Goal: Information Seeking & Learning: Find specific fact

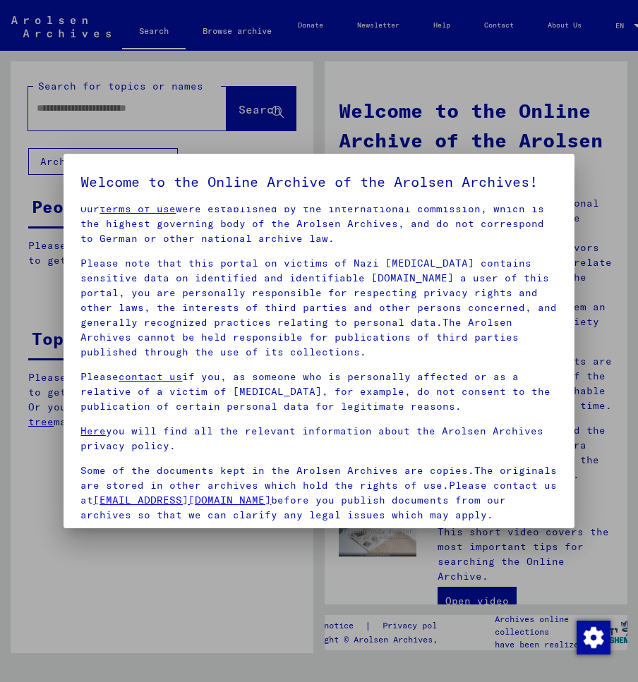
scroll to position [162, 0]
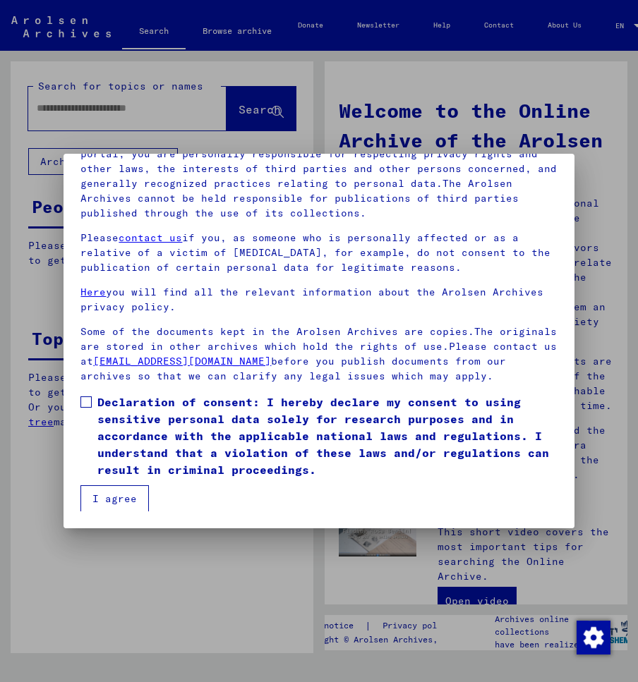
click at [90, 400] on span at bounding box center [85, 402] width 11 height 11
click at [95, 510] on button "I agree" at bounding box center [114, 499] width 68 height 27
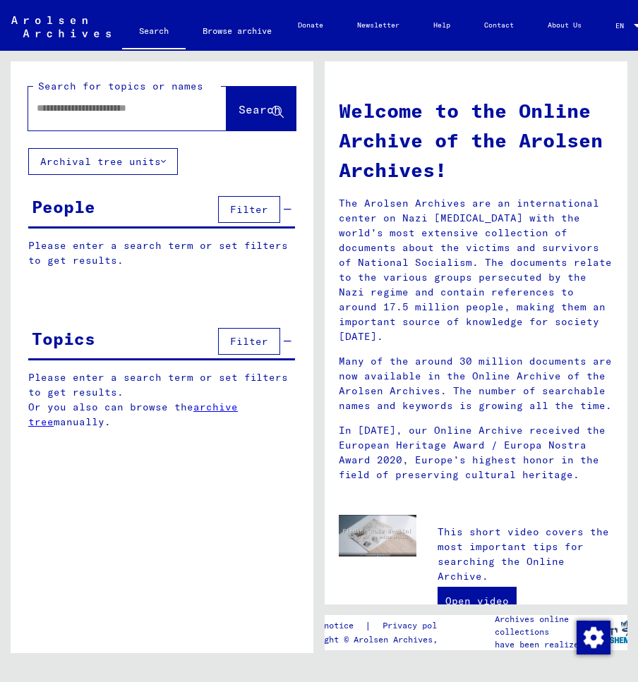
click at [165, 106] on input "text" at bounding box center [110, 108] width 147 height 15
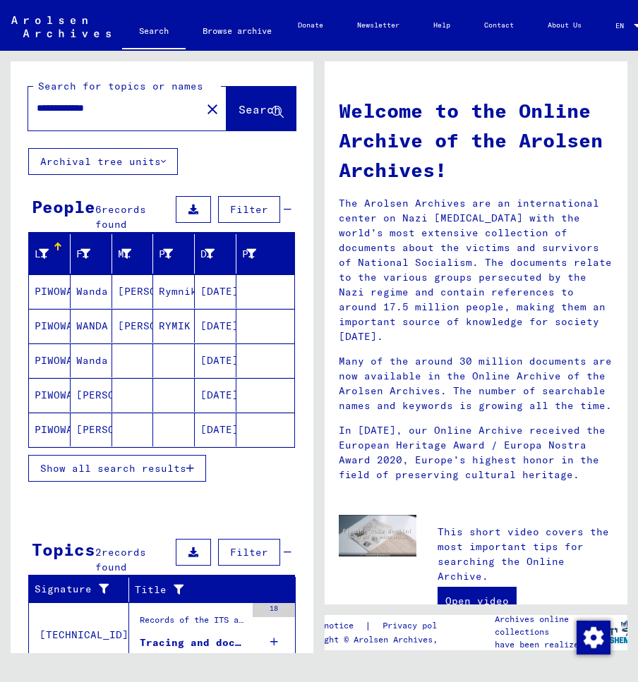
click at [61, 362] on mat-cell "PIWOWARCZYK" at bounding box center [50, 361] width 42 height 34
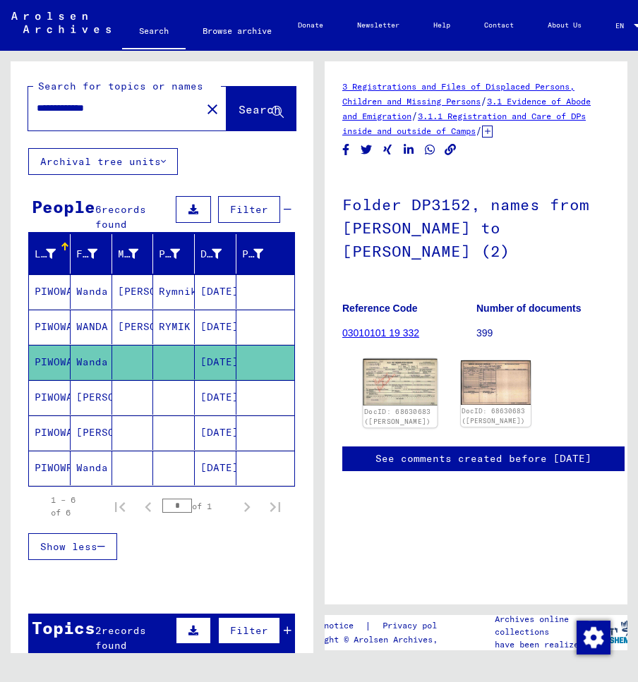
click at [399, 383] on img at bounding box center [399, 382] width 73 height 47
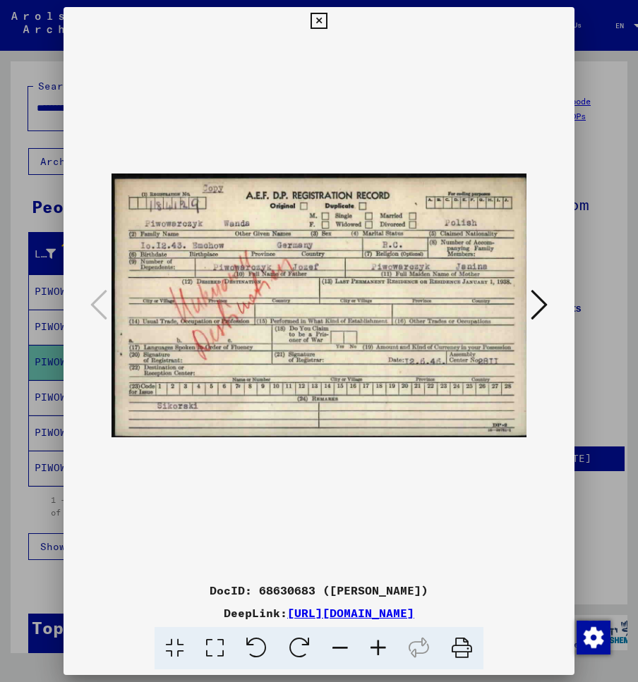
click at [571, 320] on div at bounding box center [319, 305] width 510 height 541
click at [327, 19] on icon at bounding box center [319, 21] width 16 height 17
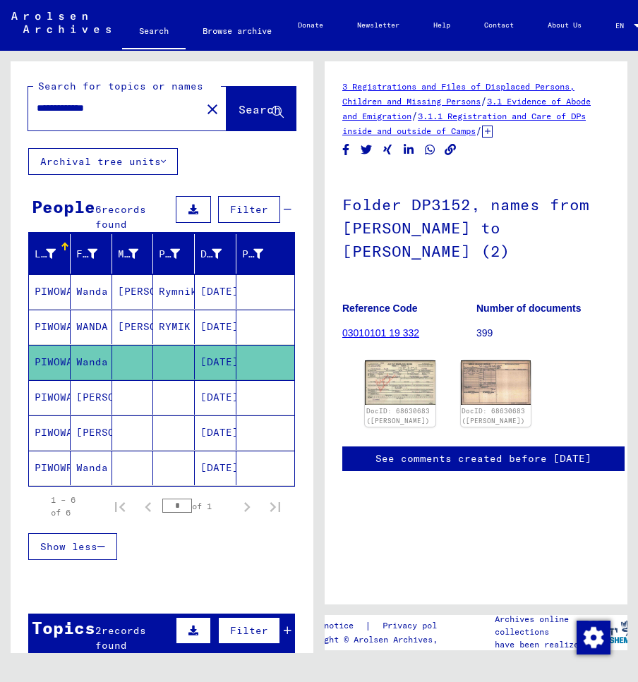
click at [59, 406] on mat-cell "PIWOWAROW" at bounding box center [50, 397] width 42 height 35
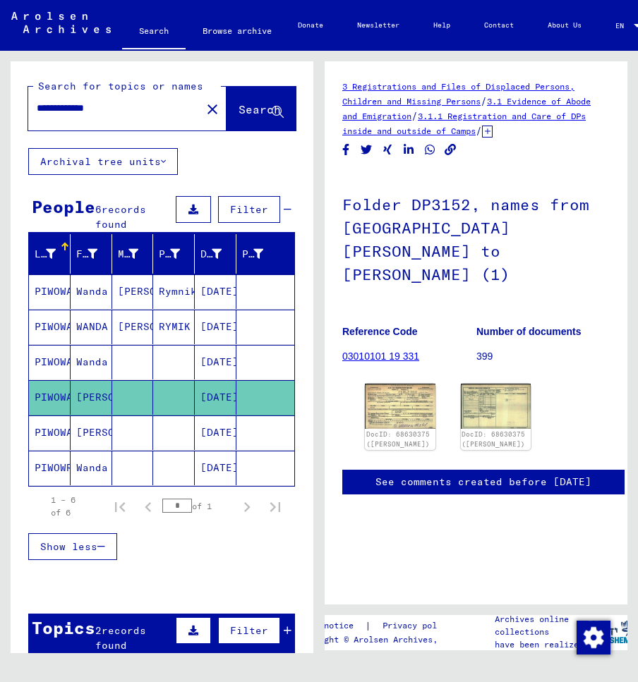
click at [53, 428] on mat-cell "PIWOWAROW" at bounding box center [50, 433] width 42 height 35
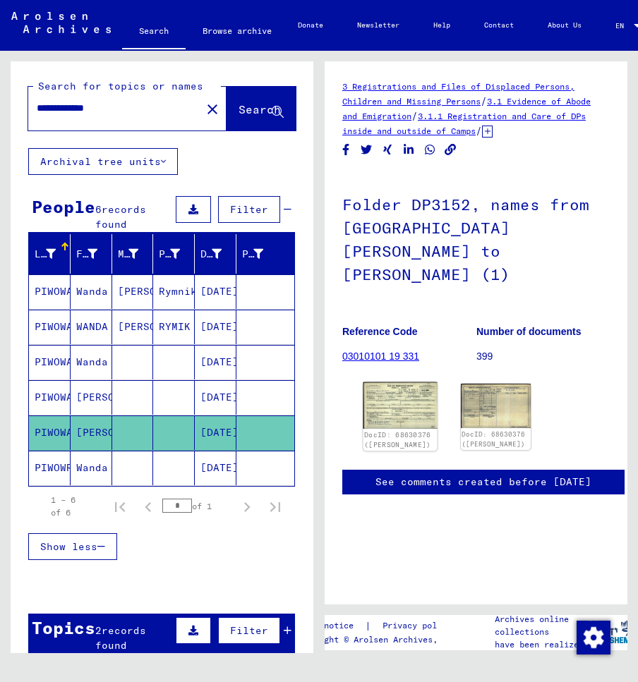
click at [396, 390] on img at bounding box center [399, 405] width 73 height 47
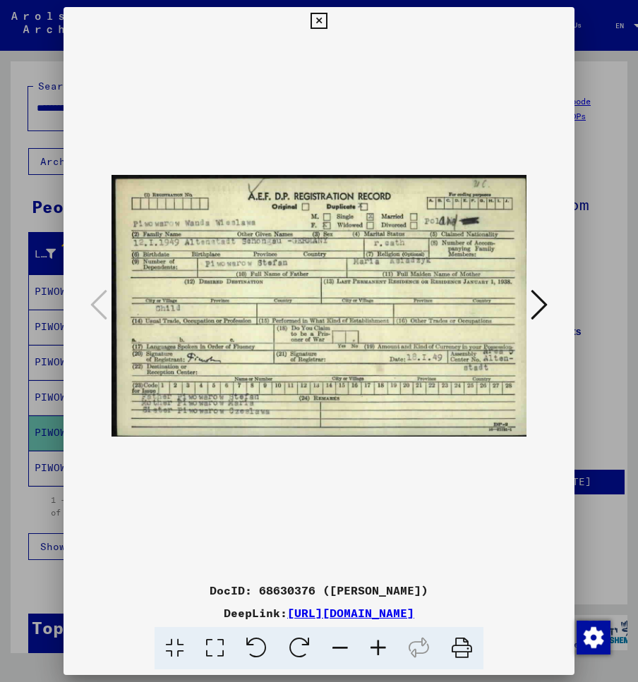
click at [545, 302] on icon at bounding box center [539, 305] width 17 height 34
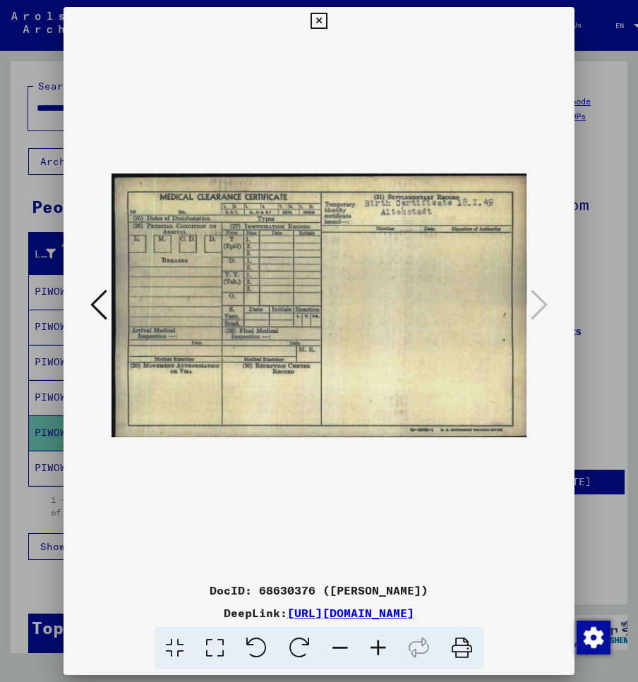
click at [589, 296] on div at bounding box center [319, 341] width 638 height 682
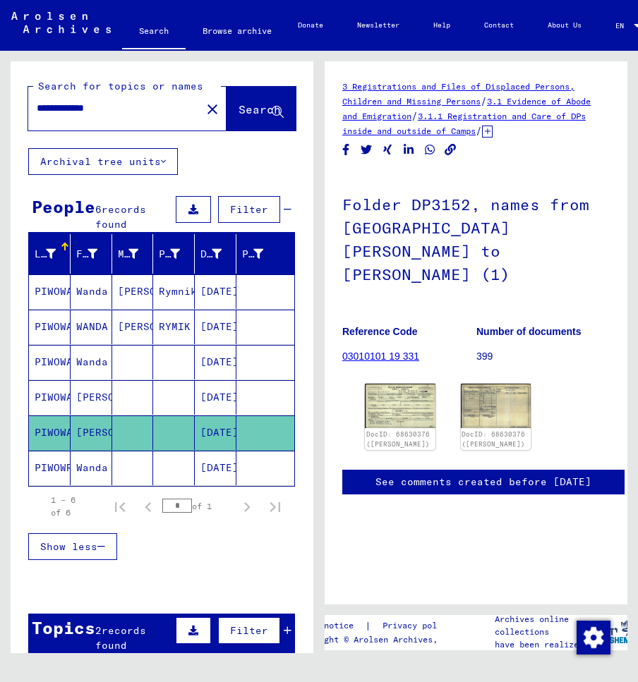
click at [102, 462] on mat-cell "Wanda" at bounding box center [92, 468] width 42 height 35
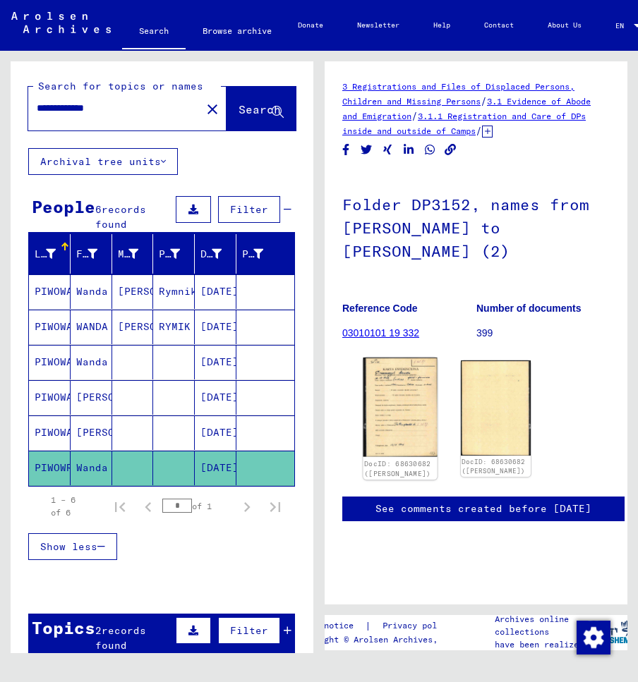
click at [382, 386] on img at bounding box center [399, 408] width 73 height 100
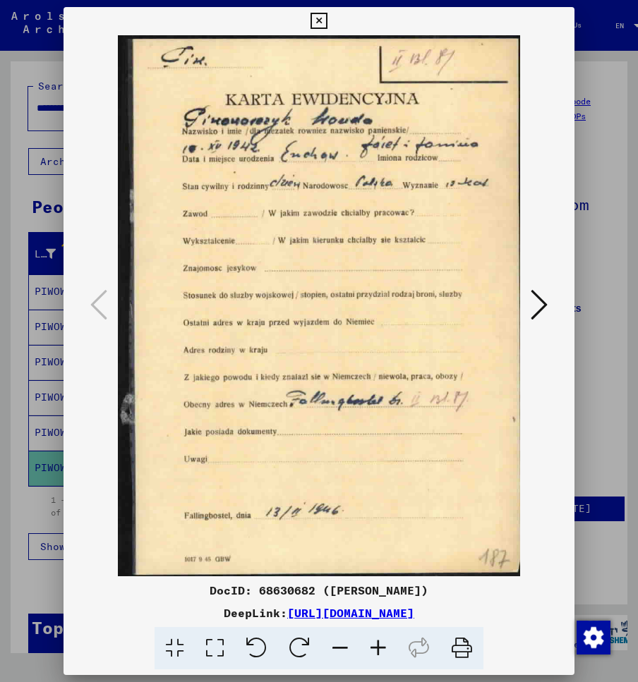
click at [565, 172] on div at bounding box center [319, 305] width 510 height 541
click at [327, 25] on icon at bounding box center [319, 21] width 16 height 17
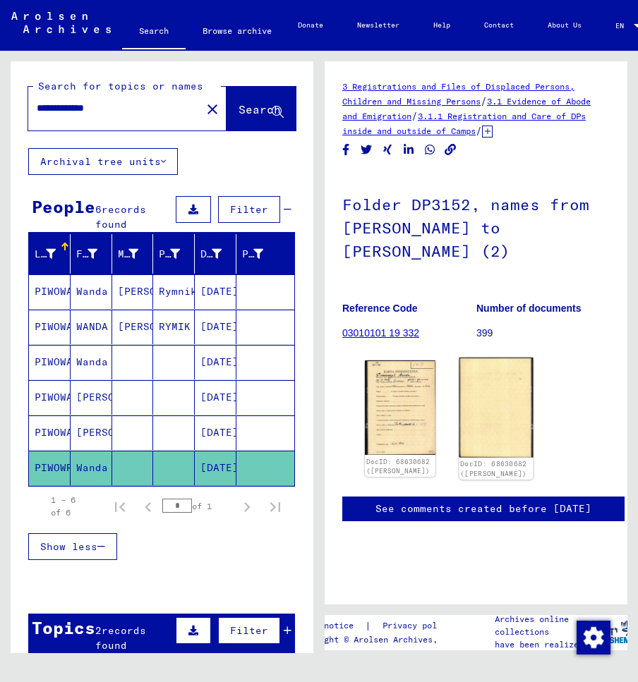
click at [516, 416] on img at bounding box center [495, 408] width 73 height 100
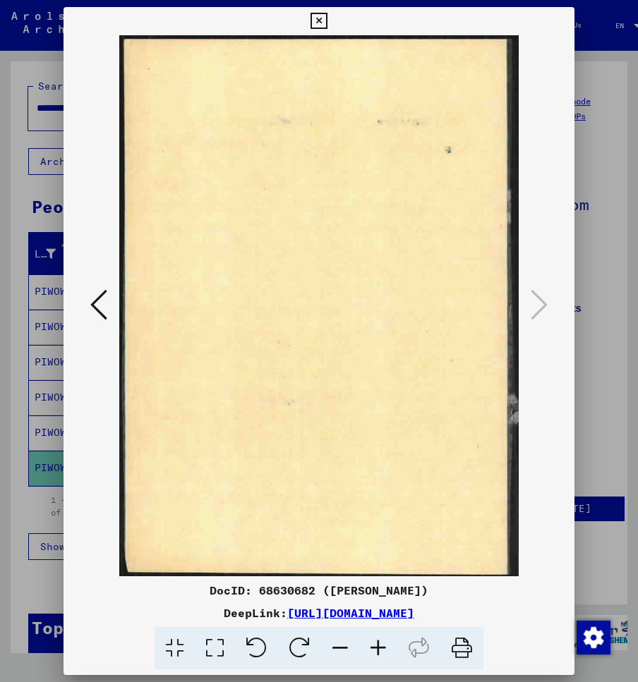
click at [596, 199] on div at bounding box center [319, 341] width 638 height 682
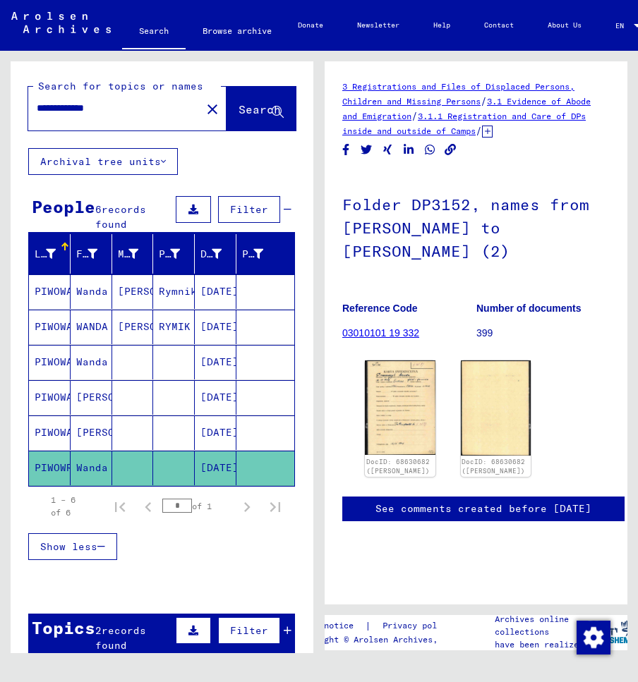
click at [96, 330] on mat-cell "WANDA" at bounding box center [92, 327] width 42 height 35
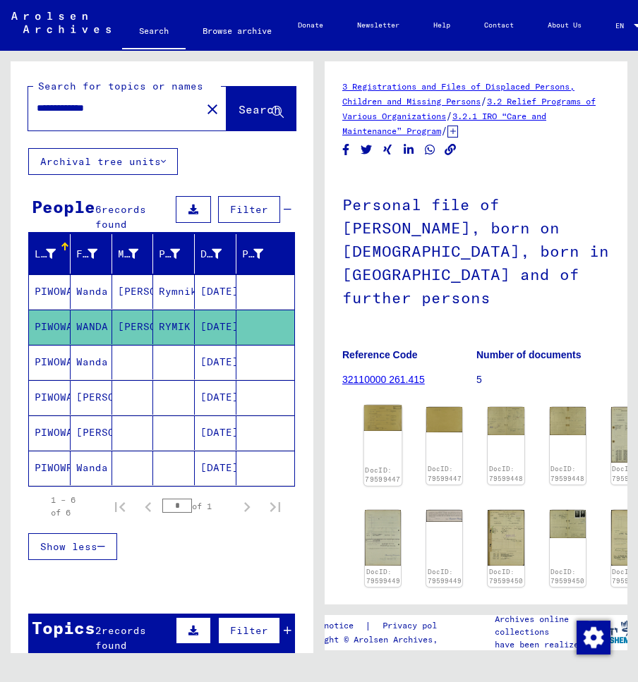
click at [389, 405] on img at bounding box center [383, 418] width 38 height 26
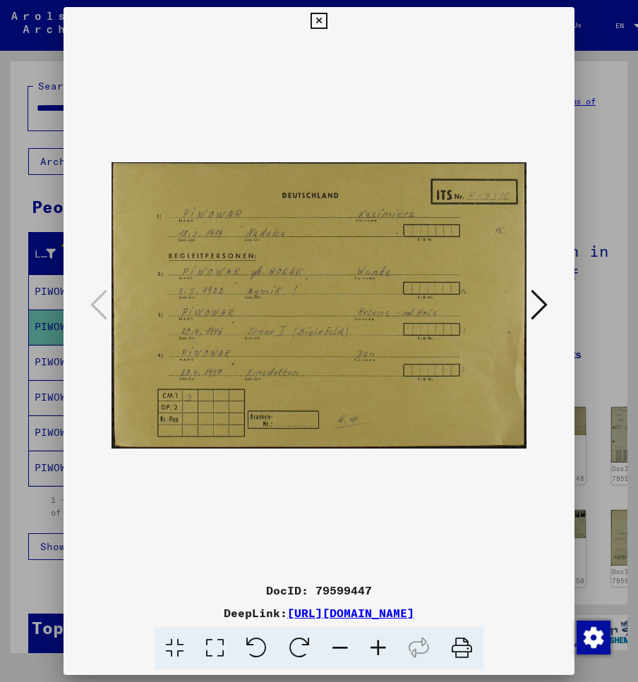
click at [545, 303] on icon at bounding box center [539, 305] width 17 height 34
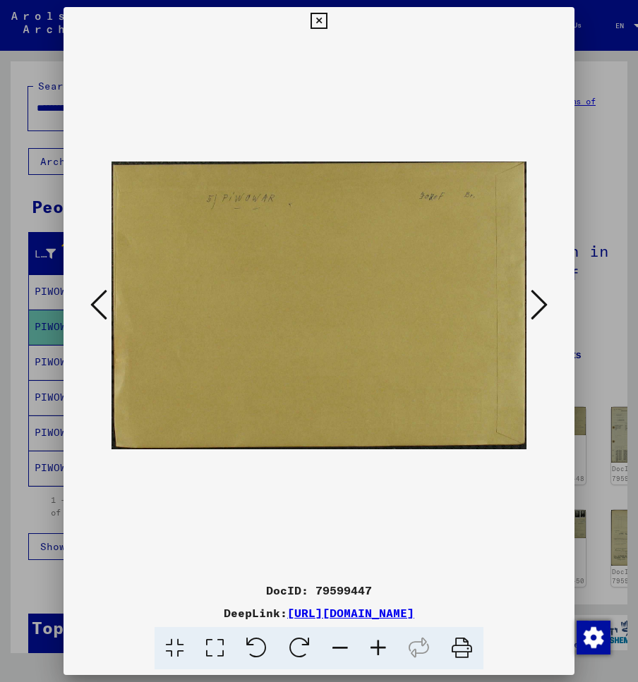
click at [545, 303] on icon at bounding box center [539, 305] width 17 height 34
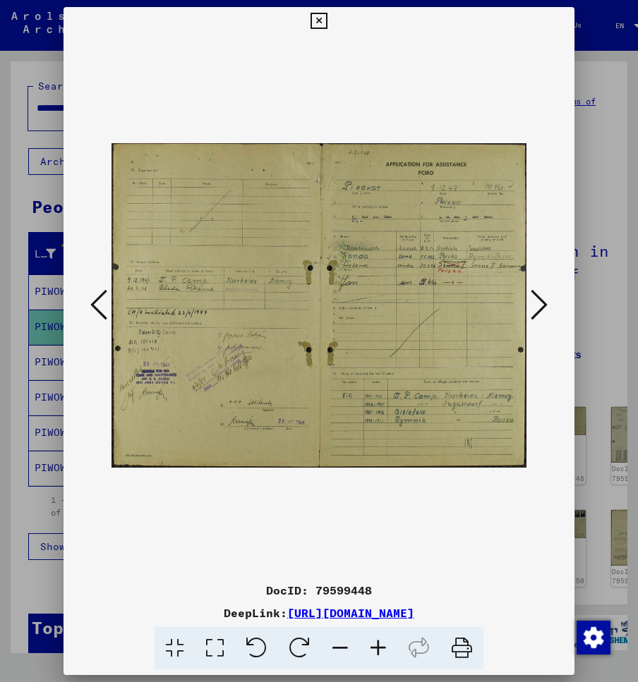
click at [545, 303] on icon at bounding box center [539, 305] width 17 height 34
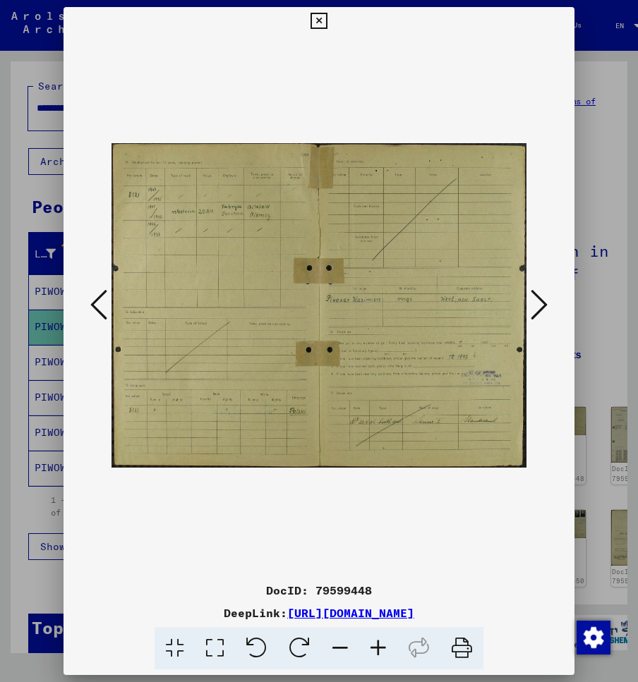
click at [545, 303] on icon at bounding box center [539, 305] width 17 height 34
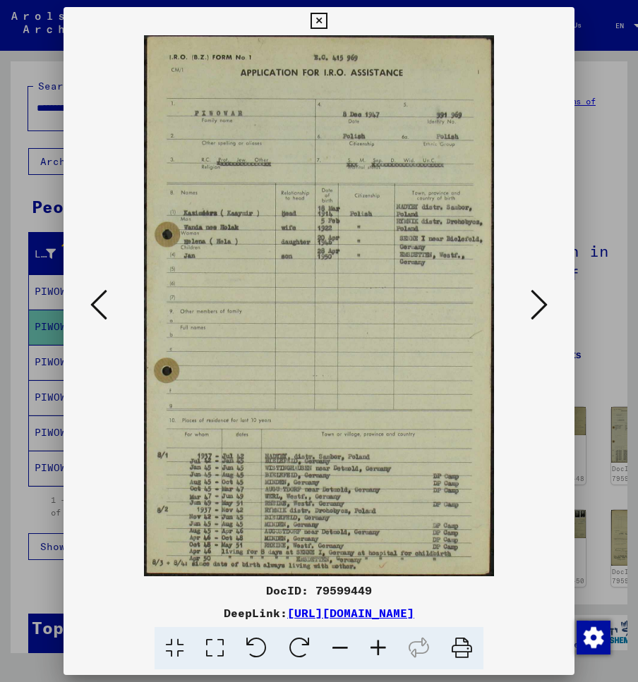
click at [545, 303] on icon at bounding box center [539, 305] width 17 height 34
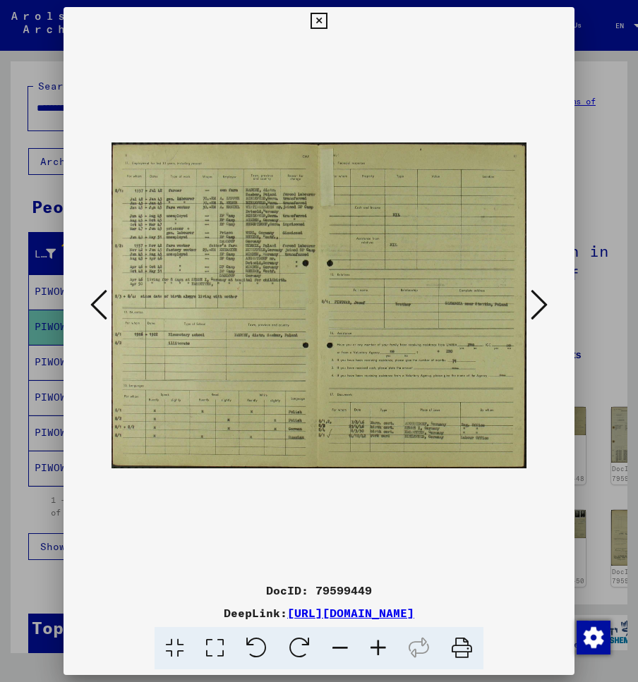
click at [545, 303] on icon at bounding box center [539, 305] width 17 height 34
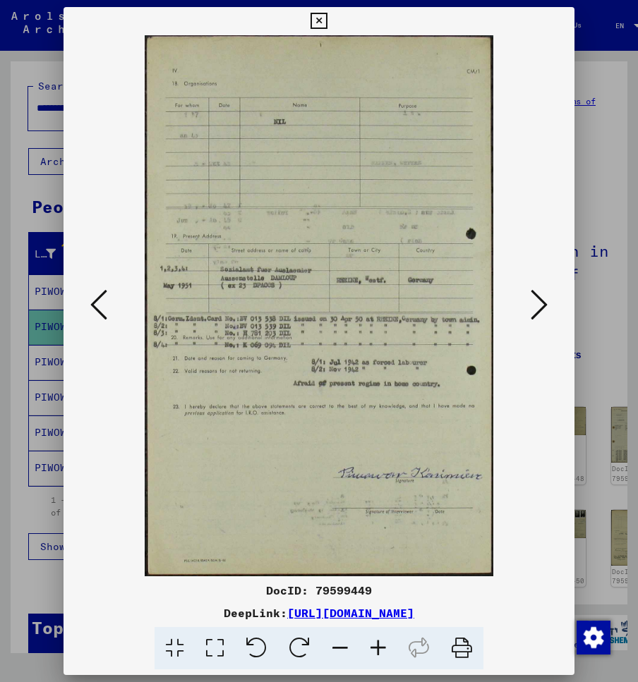
click at [579, 313] on div at bounding box center [319, 341] width 638 height 682
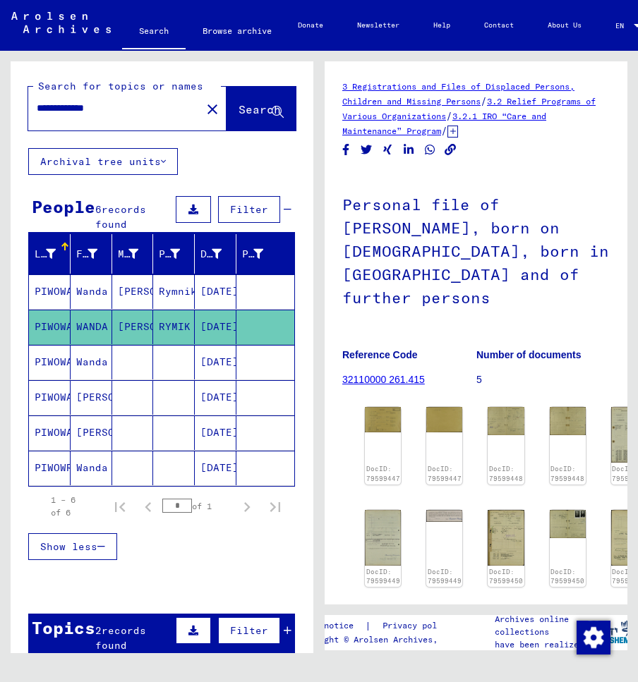
click at [100, 297] on mat-cell "Wanda" at bounding box center [92, 292] width 42 height 35
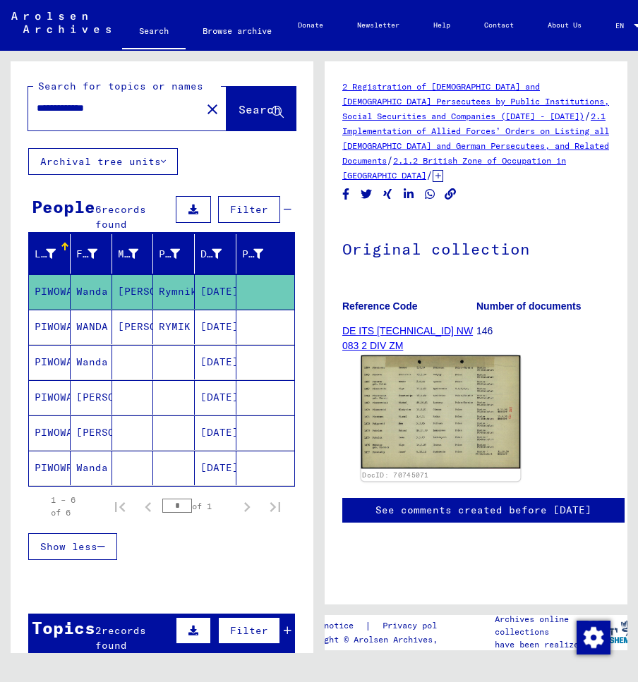
click at [403, 389] on img at bounding box center [440, 413] width 159 height 114
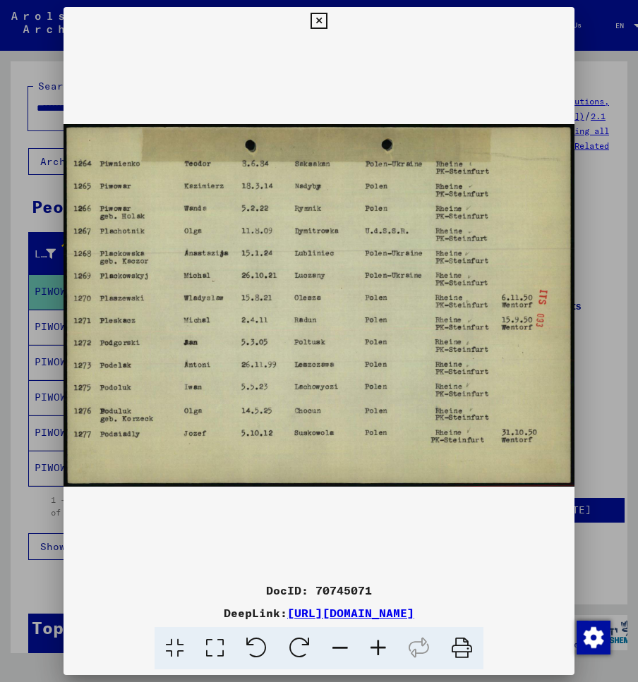
click at [577, 260] on div at bounding box center [319, 341] width 638 height 682
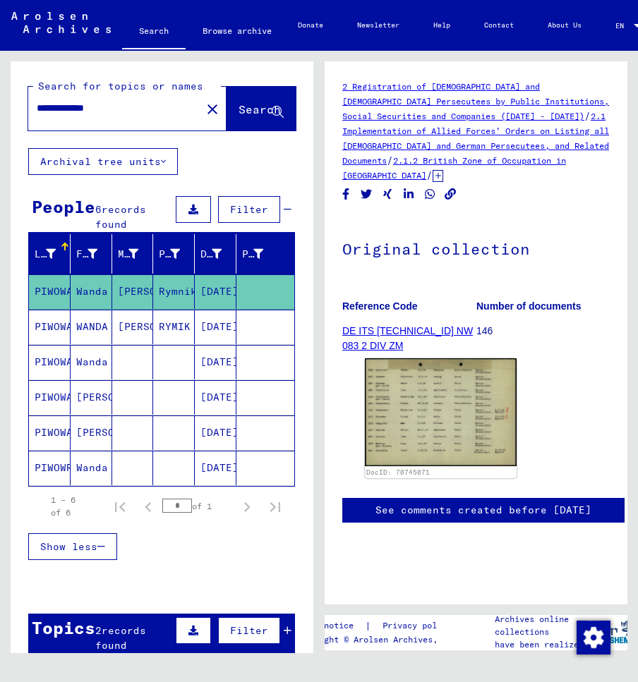
click at [111, 121] on div "**********" at bounding box center [110, 108] width 164 height 32
click at [69, 111] on input "**********" at bounding box center [115, 108] width 156 height 15
drag, startPoint x: 73, startPoint y: 109, endPoint x: 119, endPoint y: 109, distance: 45.9
click at [119, 109] on input "**********" at bounding box center [115, 108] width 156 height 15
type input "*"
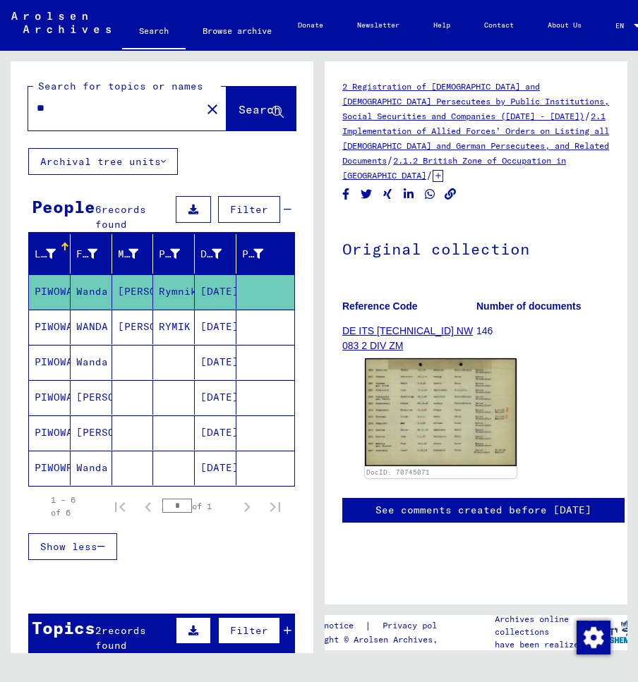
type input "*"
type input "**********"
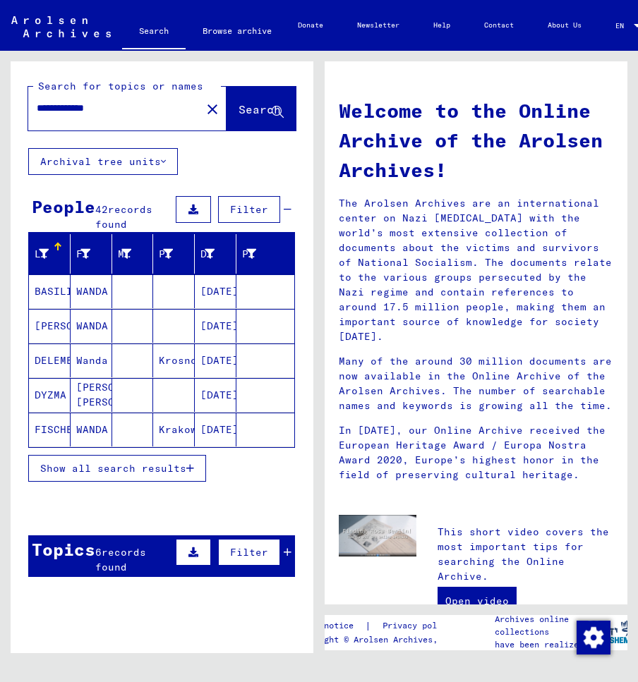
click at [107, 283] on mat-cell "WANDA" at bounding box center [92, 292] width 42 height 34
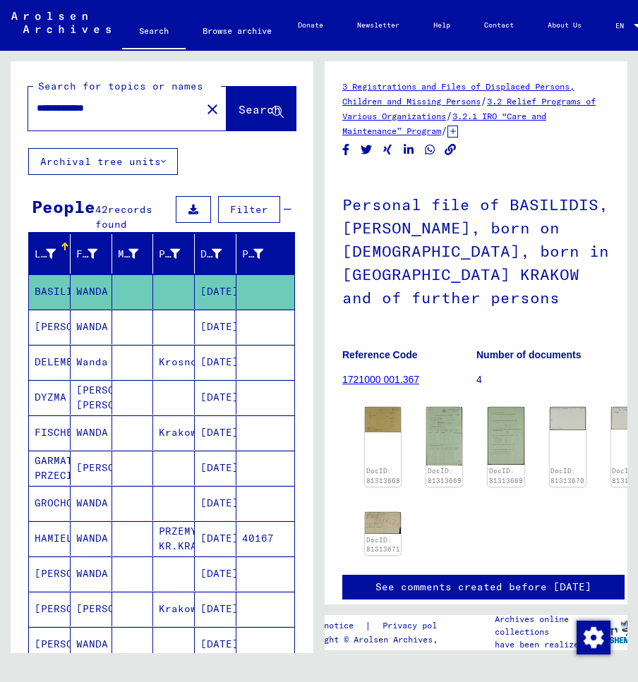
click at [101, 327] on mat-cell "WANDA" at bounding box center [92, 327] width 42 height 35
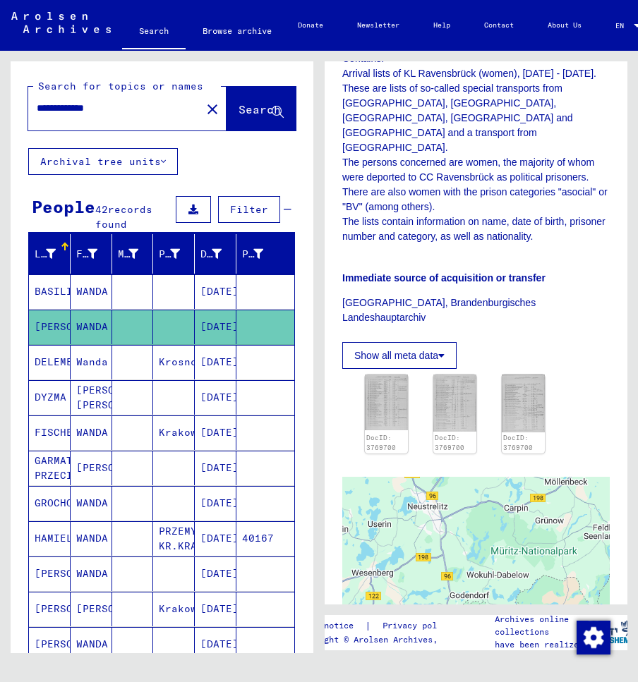
scroll to position [457, 0]
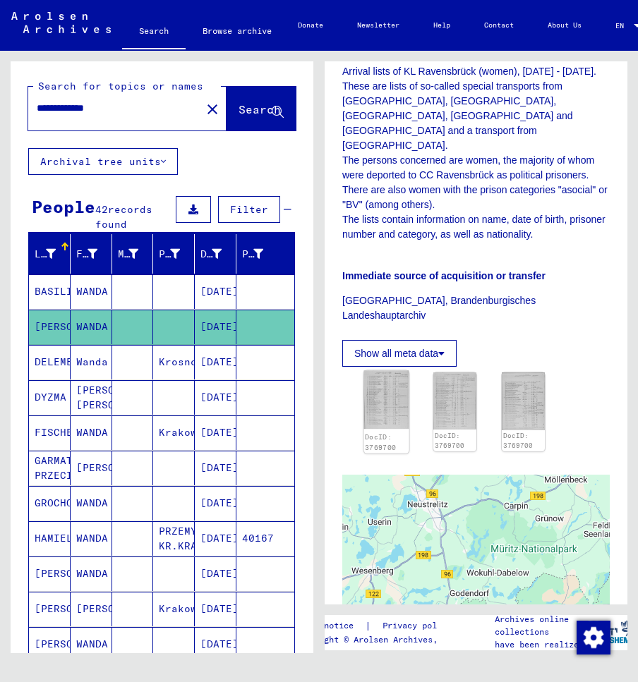
click at [392, 370] on img at bounding box center [385, 399] width 45 height 59
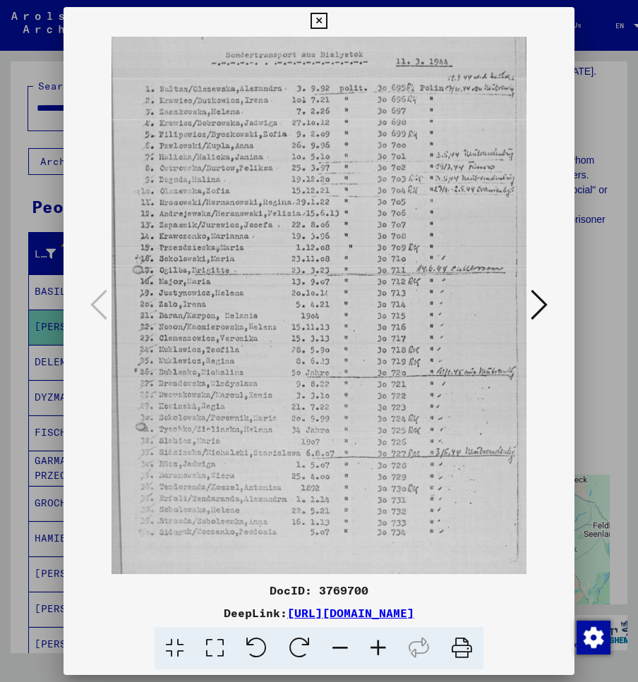
click at [596, 227] on div at bounding box center [319, 341] width 638 height 682
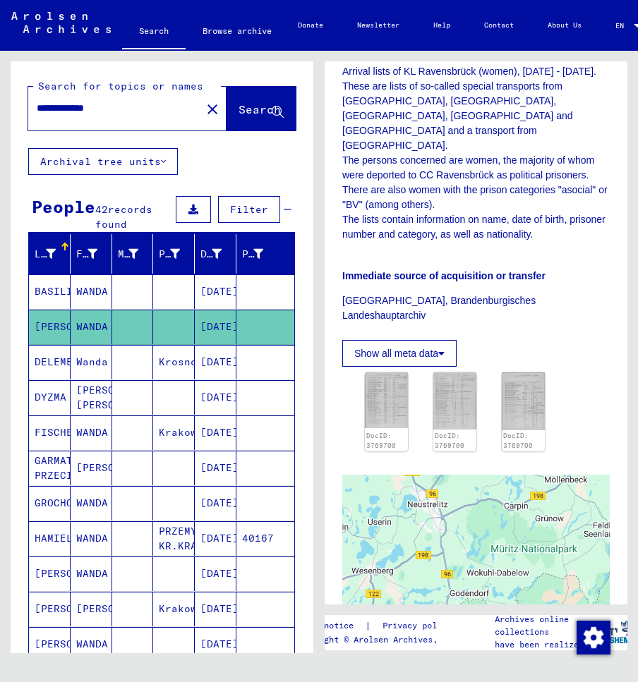
click at [71, 374] on mat-cell "Wanda" at bounding box center [92, 362] width 42 height 35
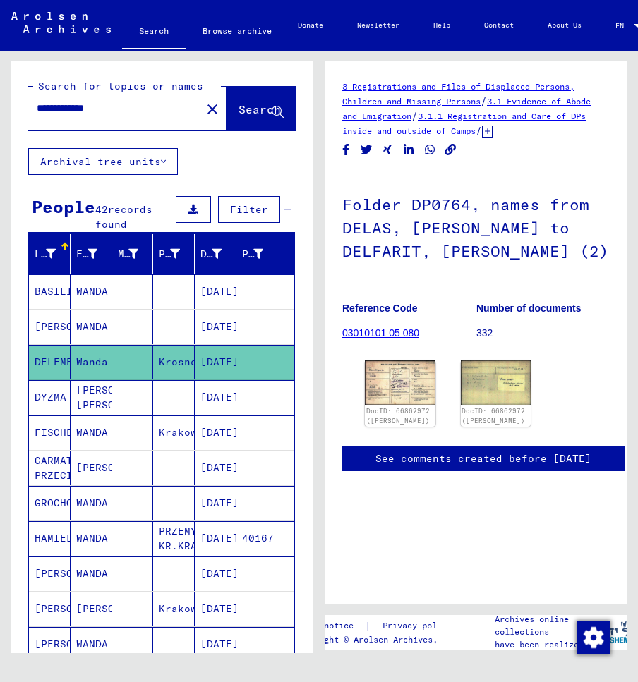
click at [88, 394] on mat-cell "[PERSON_NAME] [PERSON_NAME]" at bounding box center [92, 397] width 42 height 35
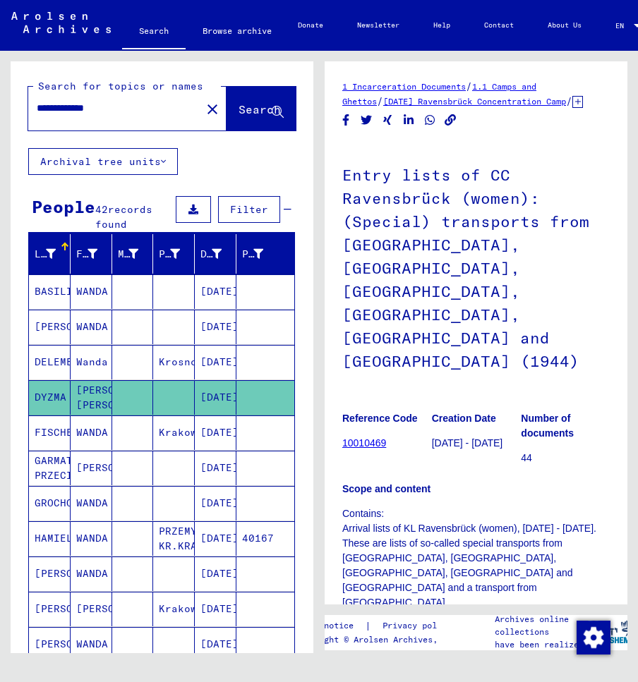
click at [90, 419] on mat-cell "WANDA" at bounding box center [92, 433] width 42 height 35
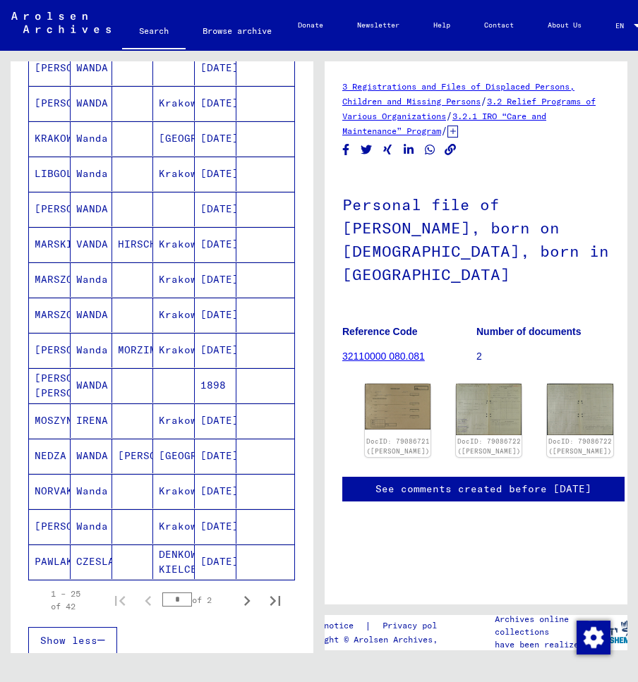
scroll to position [584, 0]
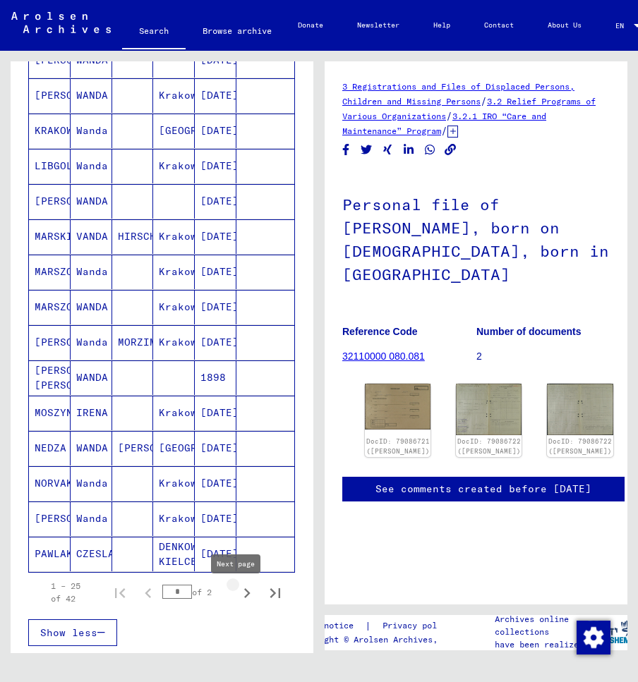
click at [243, 602] on icon "Next page" at bounding box center [247, 594] width 20 height 20
type input "*"
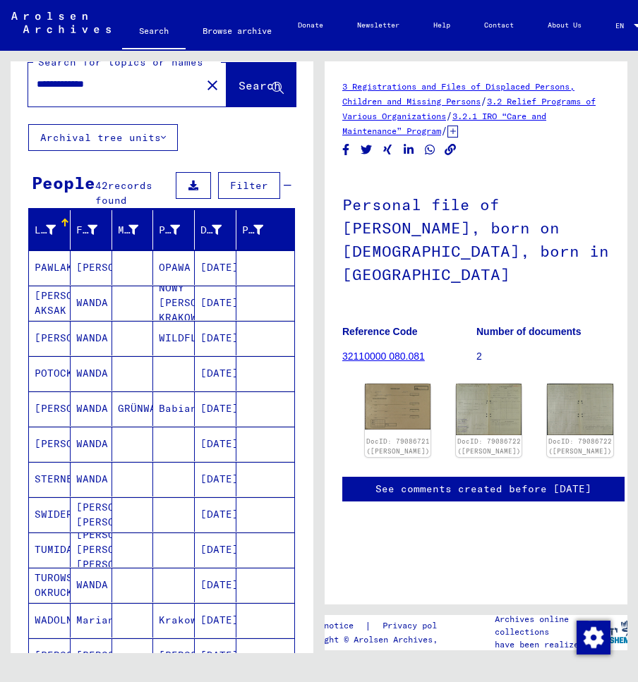
scroll to position [0, 0]
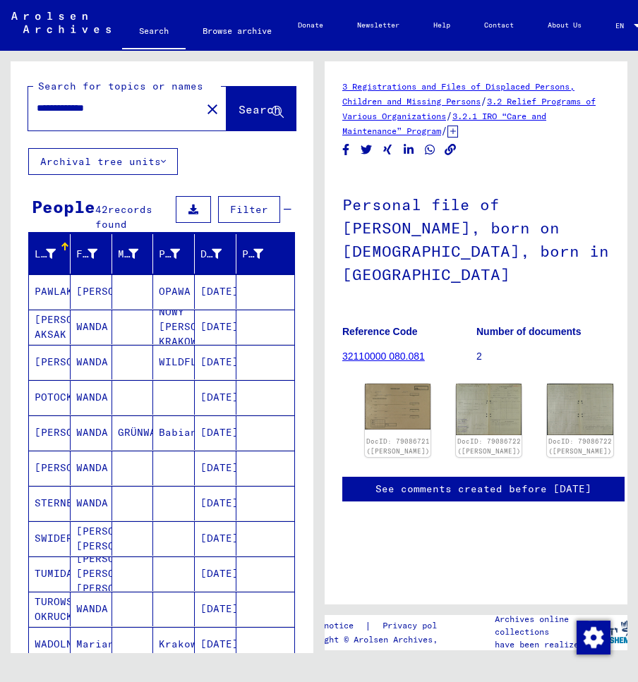
click at [110, 111] on input "**********" at bounding box center [115, 108] width 156 height 15
drag, startPoint x: 117, startPoint y: 111, endPoint x: 32, endPoint y: 116, distance: 84.8
click at [37, 116] on input "**********" at bounding box center [115, 108] width 156 height 15
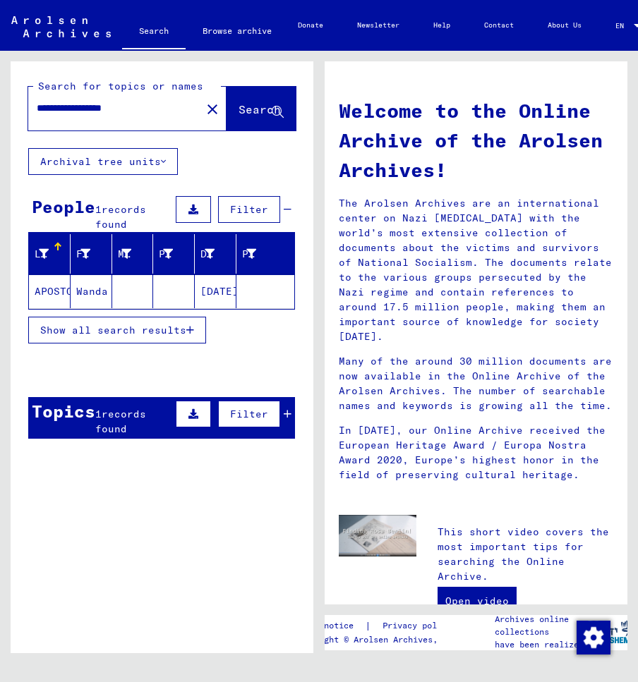
click at [86, 297] on mat-cell "Wanda" at bounding box center [92, 292] width 42 height 34
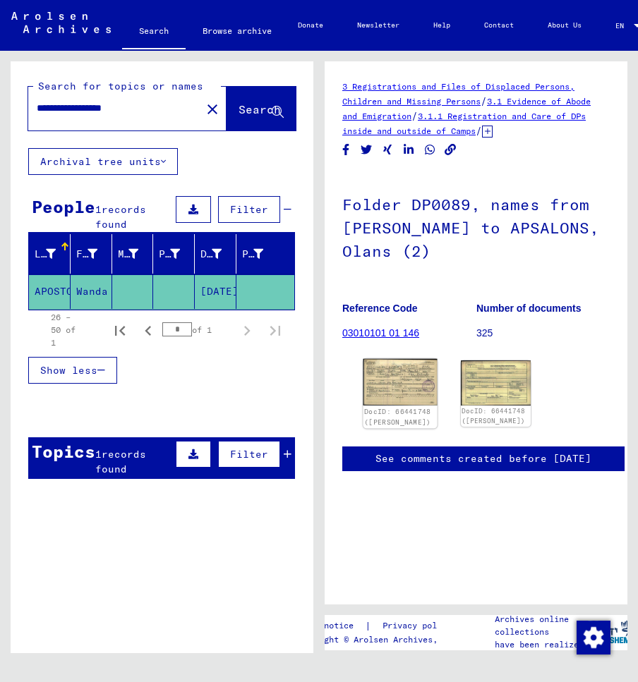
click at [387, 382] on img at bounding box center [399, 382] width 73 height 47
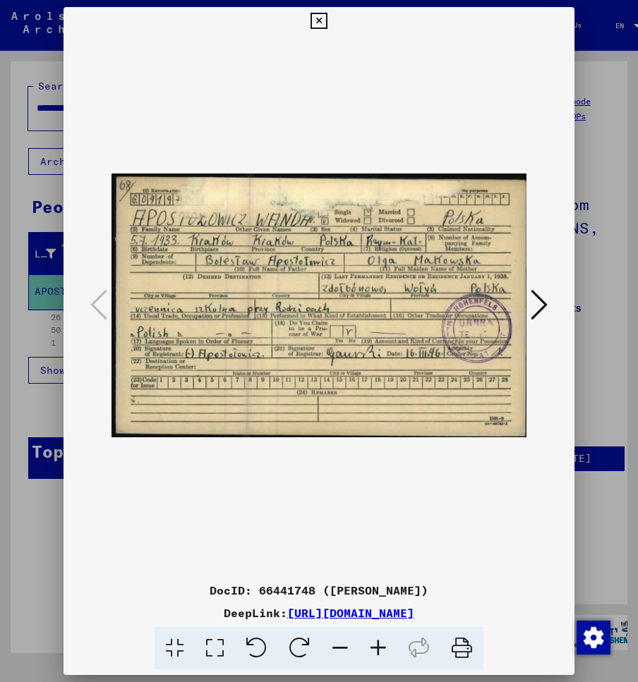
click at [546, 301] on icon at bounding box center [539, 305] width 17 height 34
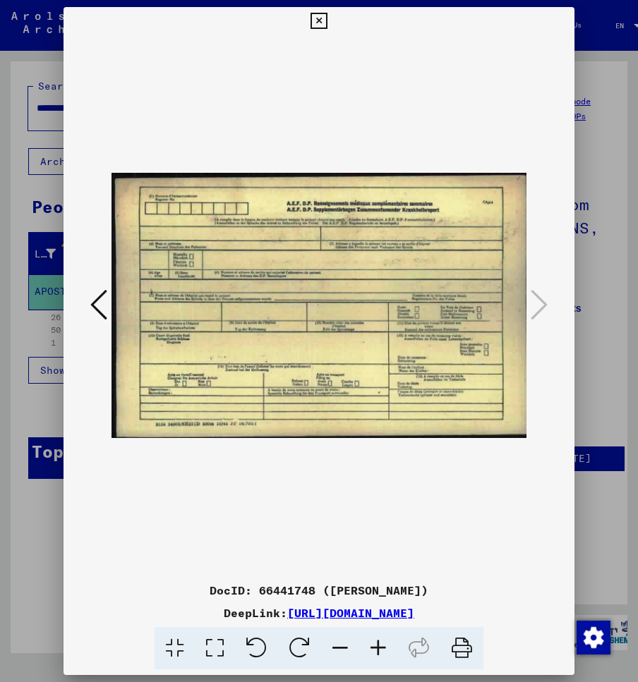
click at [90, 313] on icon at bounding box center [98, 305] width 17 height 34
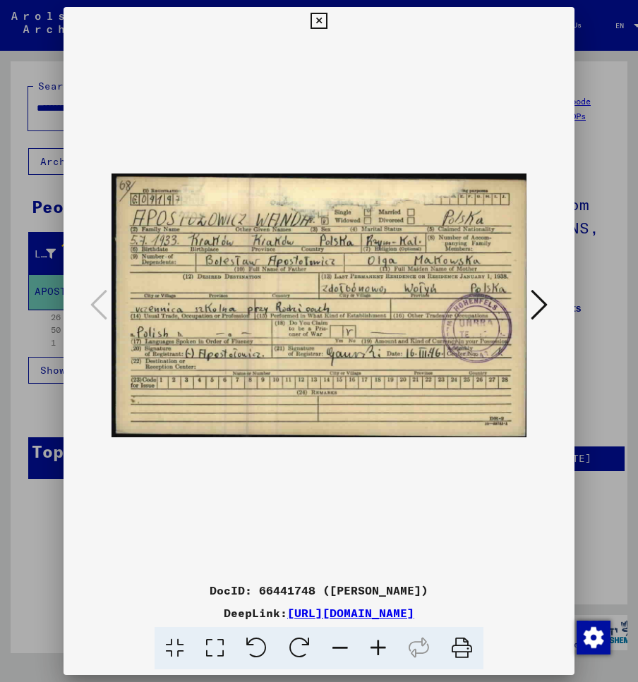
click at [547, 312] on icon at bounding box center [539, 305] width 17 height 34
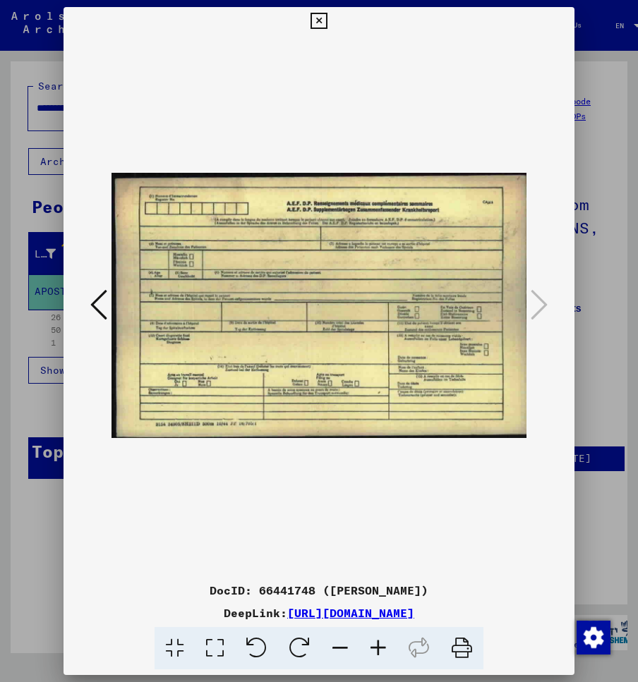
click at [327, 25] on icon at bounding box center [319, 21] width 16 height 17
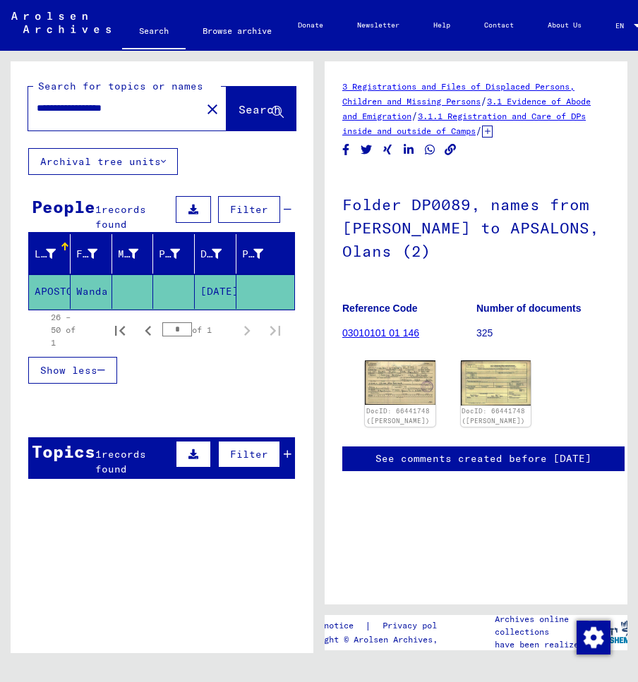
click at [117, 107] on input "**********" at bounding box center [115, 108] width 156 height 15
type input "**********"
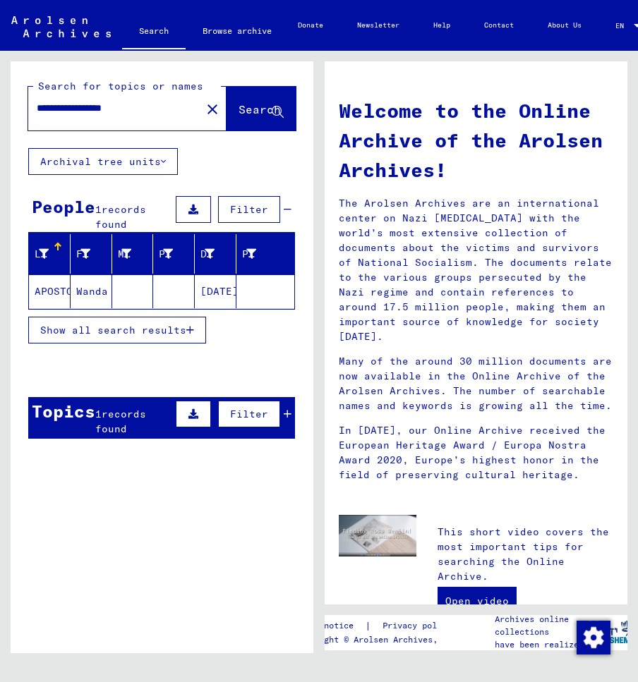
click at [72, 294] on mat-cell "Wanda" at bounding box center [92, 292] width 42 height 34
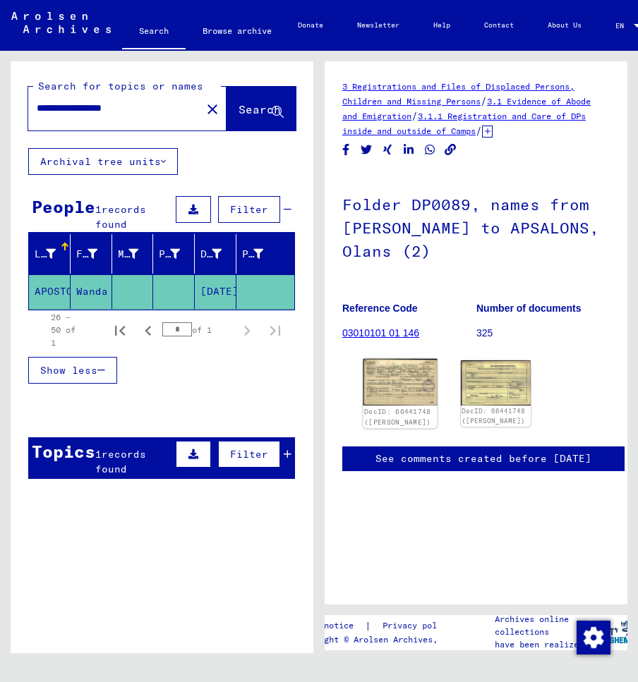
click at [404, 387] on img at bounding box center [399, 382] width 73 height 47
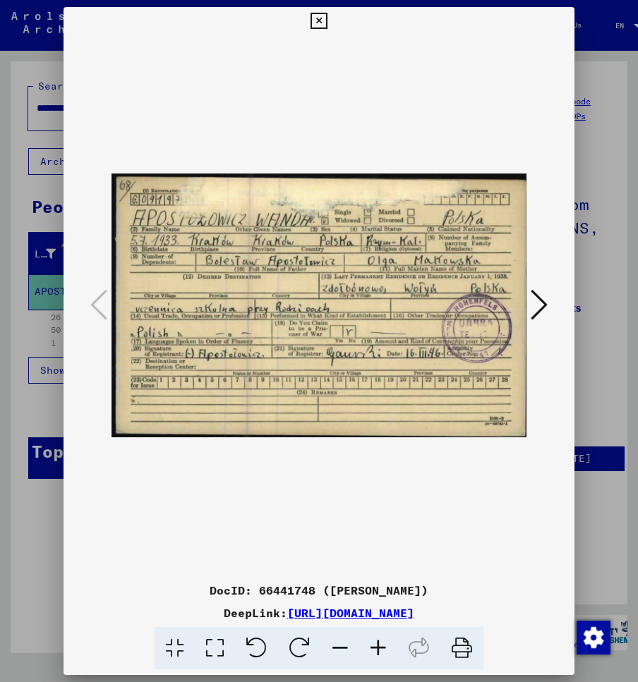
click at [550, 306] on button at bounding box center [538, 306] width 25 height 40
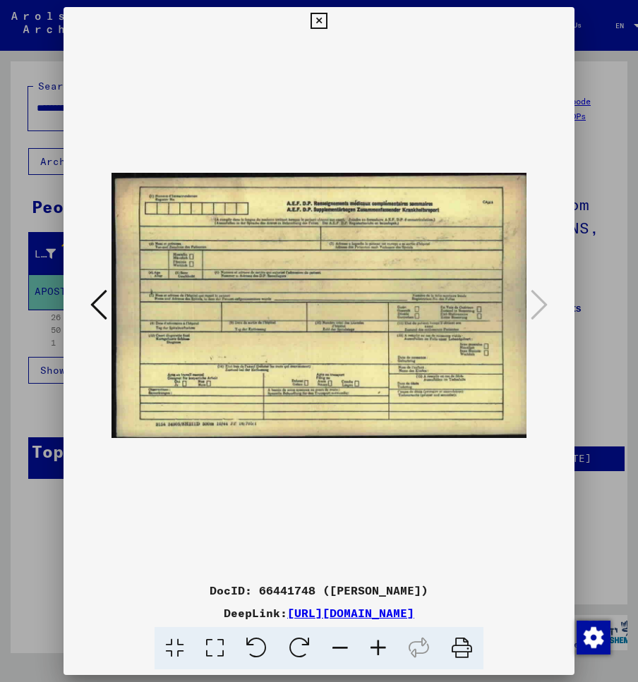
click at [327, 20] on icon at bounding box center [319, 21] width 16 height 17
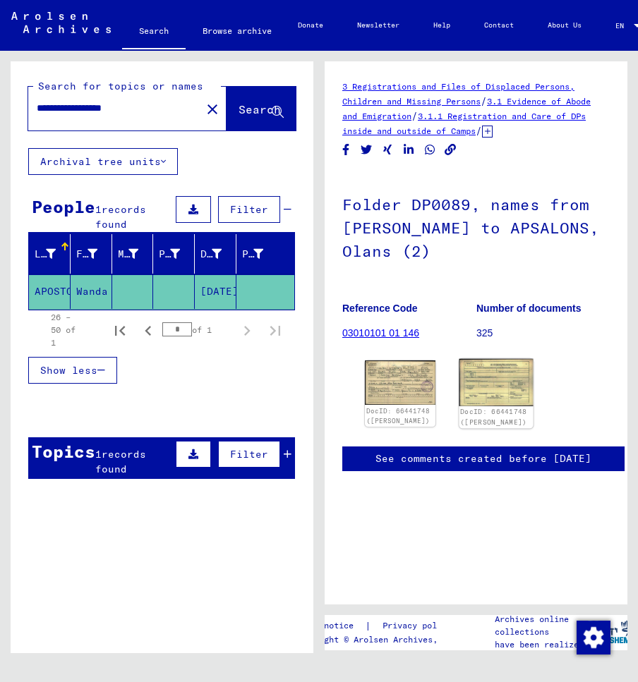
click at [486, 408] on link "DocID: 66441748 ([PERSON_NAME])" at bounding box center [493, 417] width 67 height 18
click at [487, 377] on img at bounding box center [495, 382] width 73 height 47
